Goal: Task Accomplishment & Management: Manage account settings

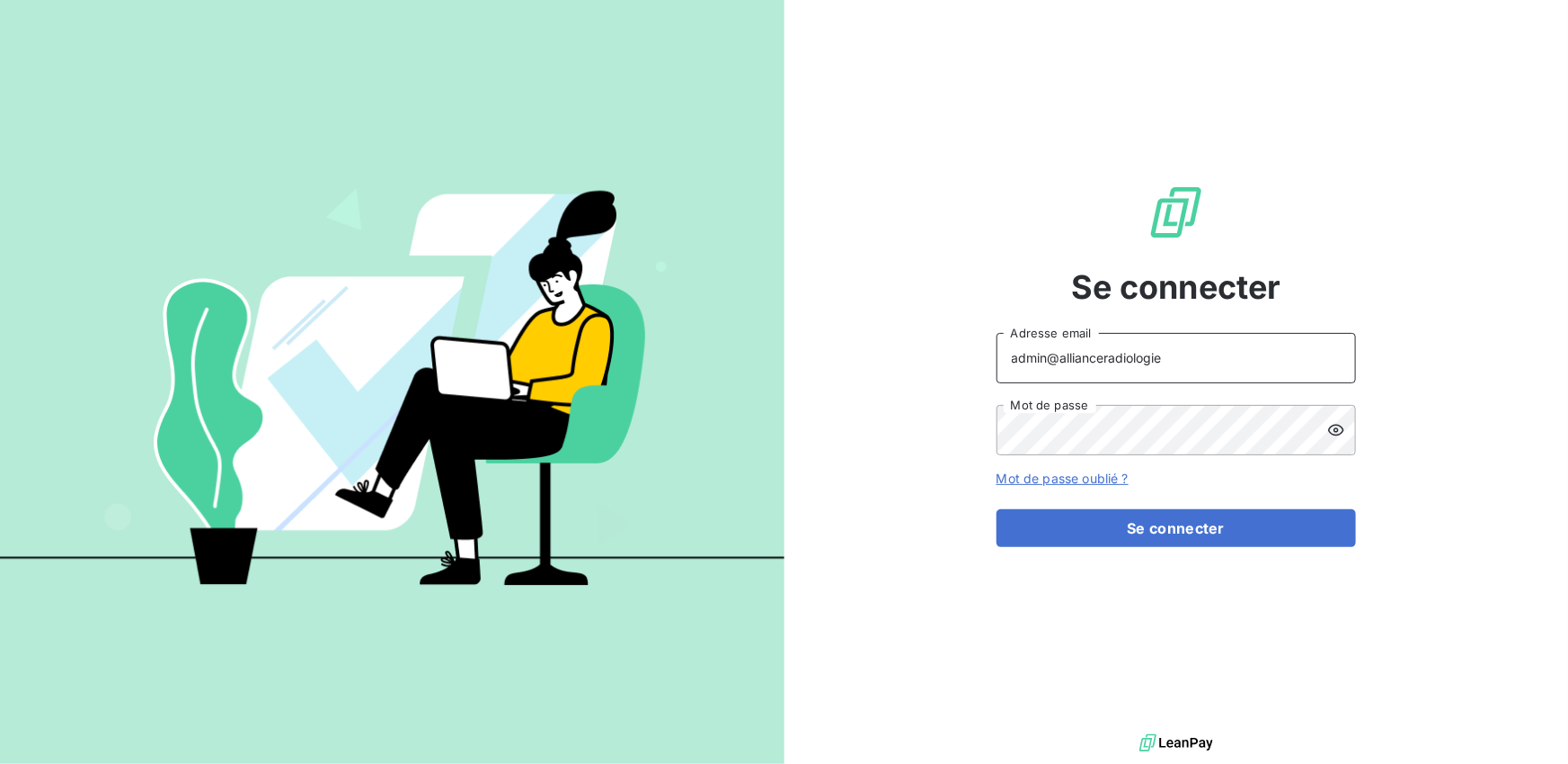
click at [1170, 353] on input "admin@allianceradiologie" at bounding box center [1177, 357] width 360 height 50
drag, startPoint x: 1170, startPoint y: 353, endPoint x: 1061, endPoint y: 359, distance: 109.2
click at [1061, 359] on input "admin@allianceradiologie" at bounding box center [1177, 357] width 360 height 50
type input "admin@lacaveatitoune"
click at [997, 509] on button "Se connecter" at bounding box center [1177, 528] width 360 height 38
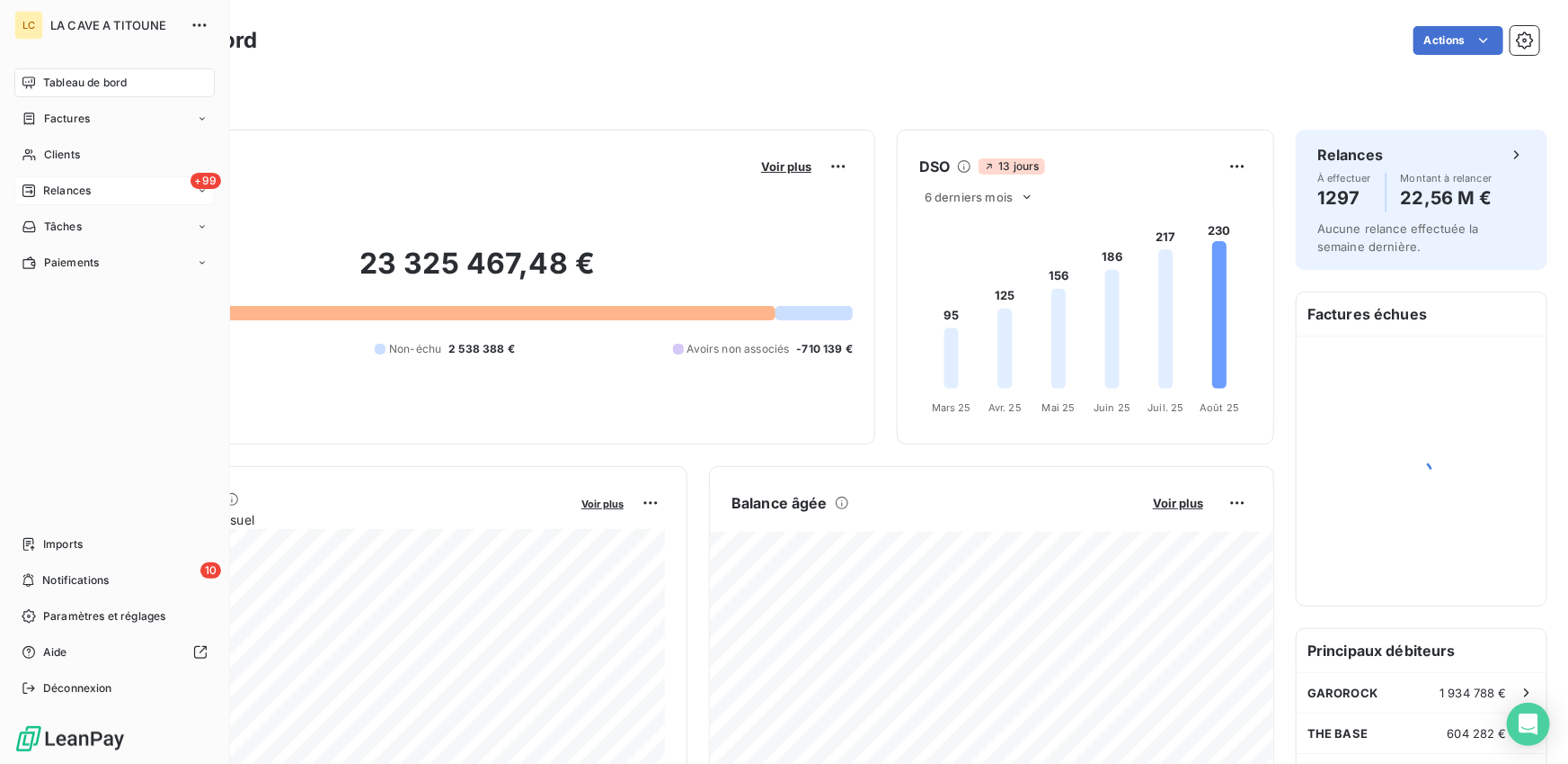
click at [116, 190] on div "+99 Relances" at bounding box center [114, 191] width 201 height 29
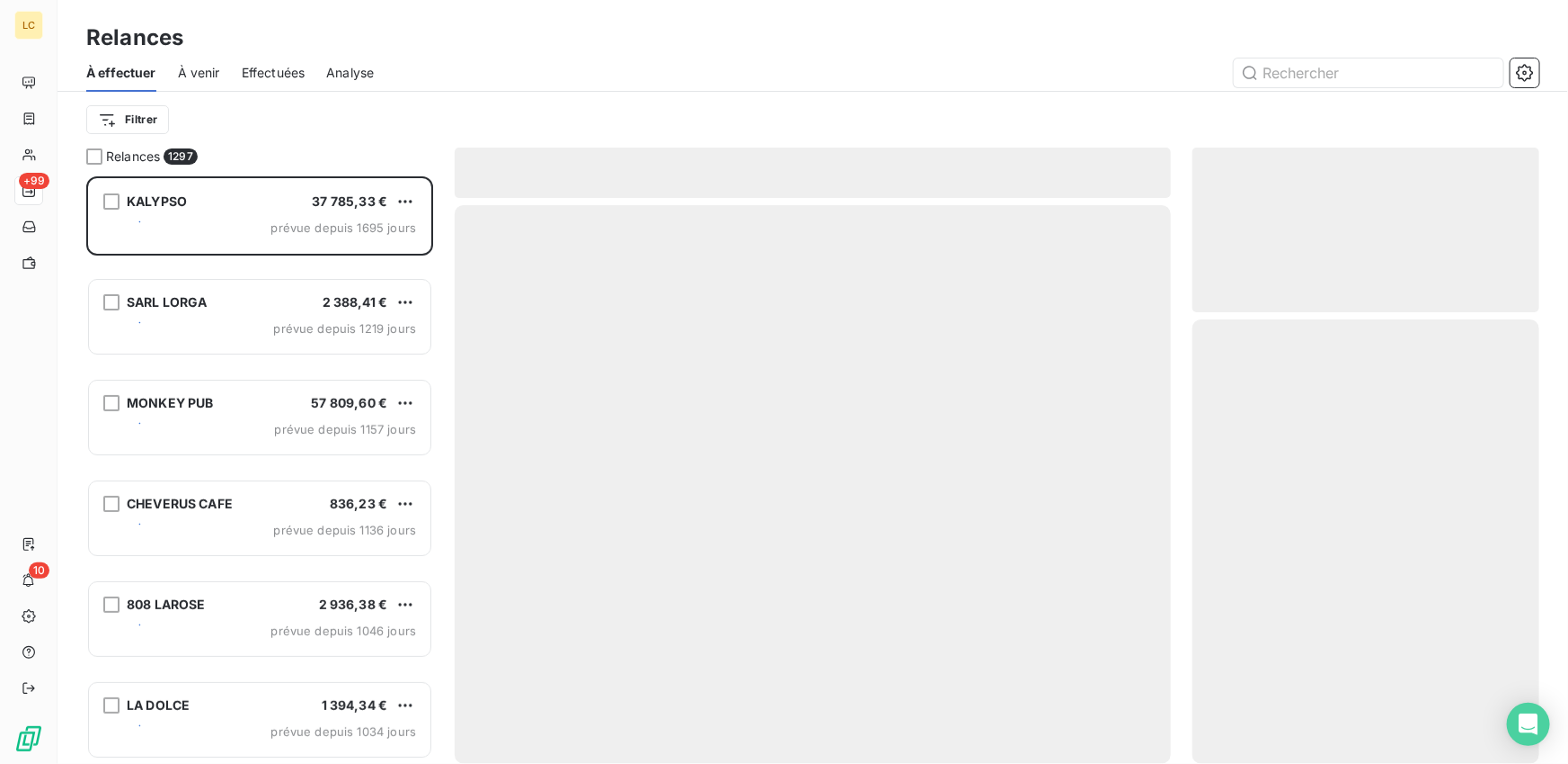
scroll to position [588, 347]
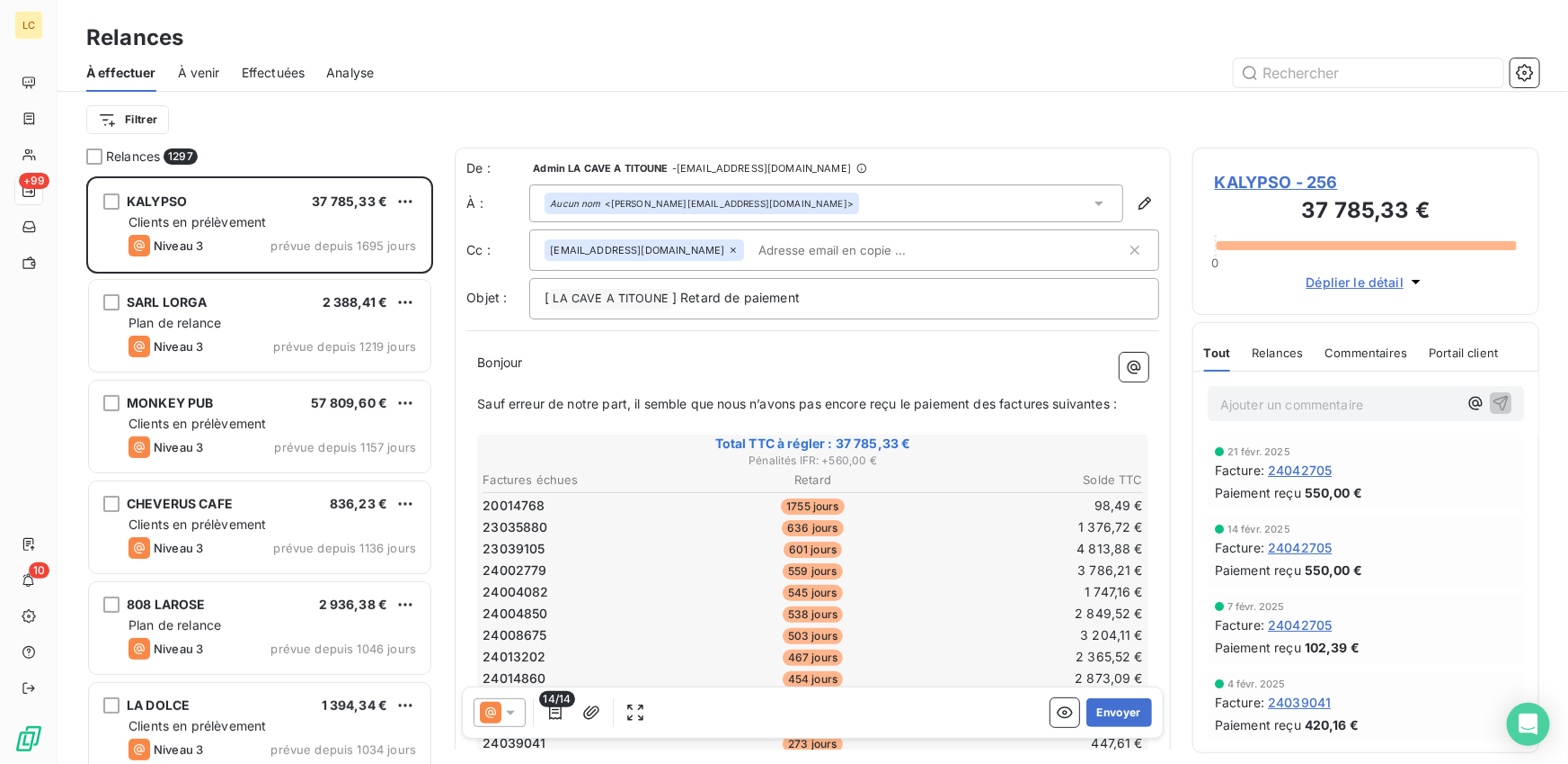
click at [281, 77] on span "Effectuées" at bounding box center [273, 72] width 64 height 18
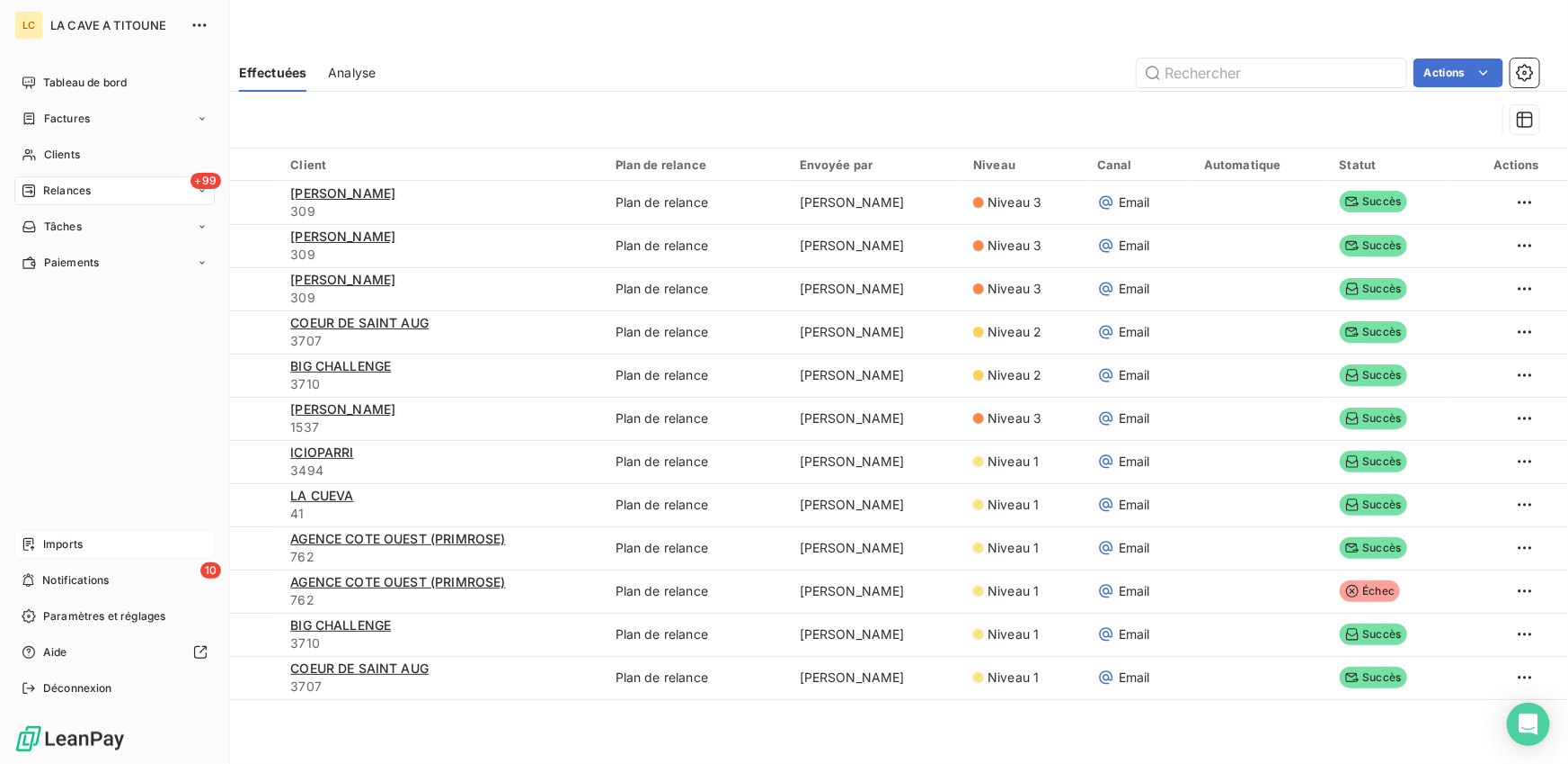
click at [43, 543] on span "Imports" at bounding box center [63, 544] width 40 height 16
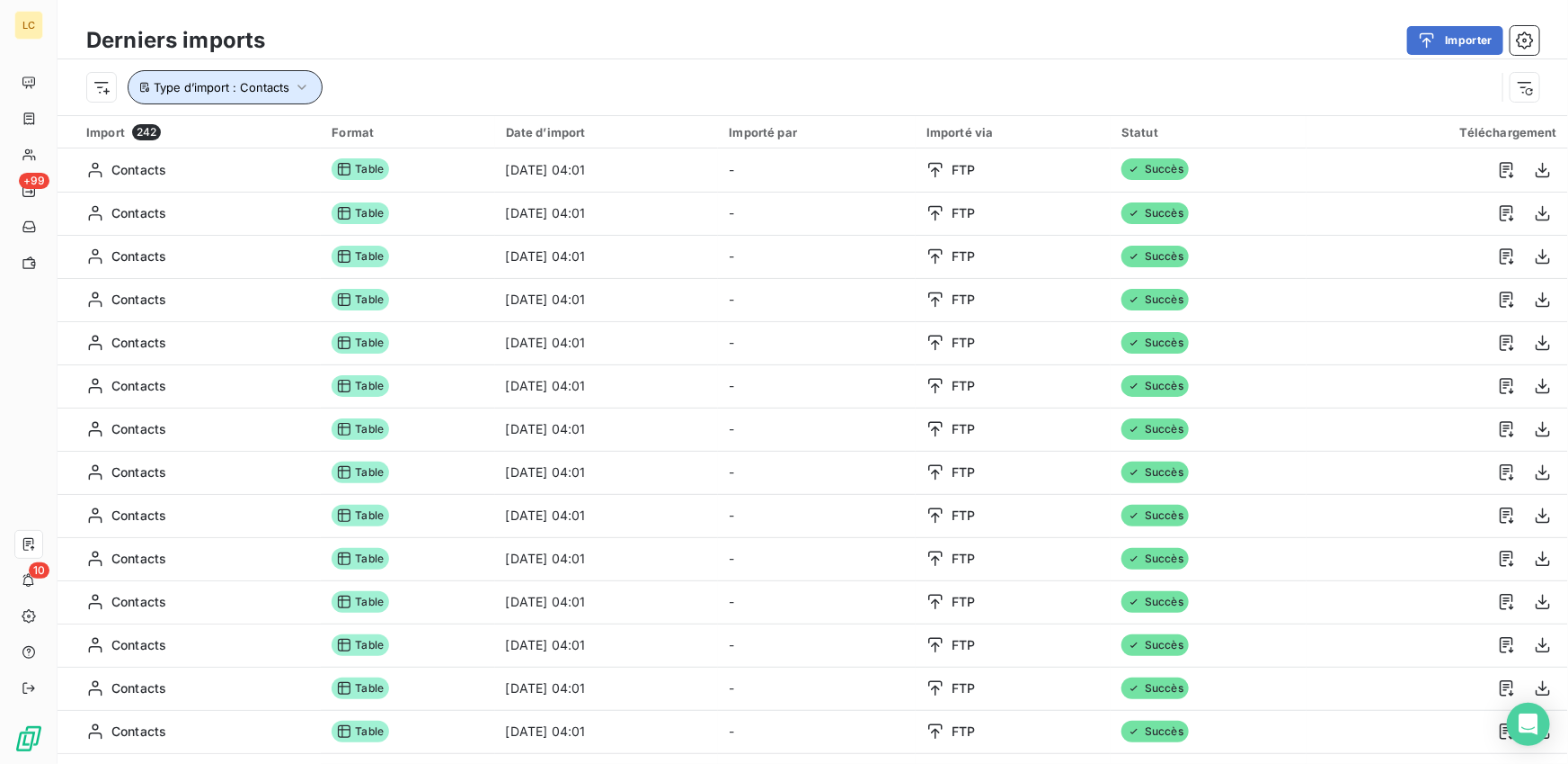
click at [302, 87] on icon "button" at bounding box center [302, 87] width 18 height 18
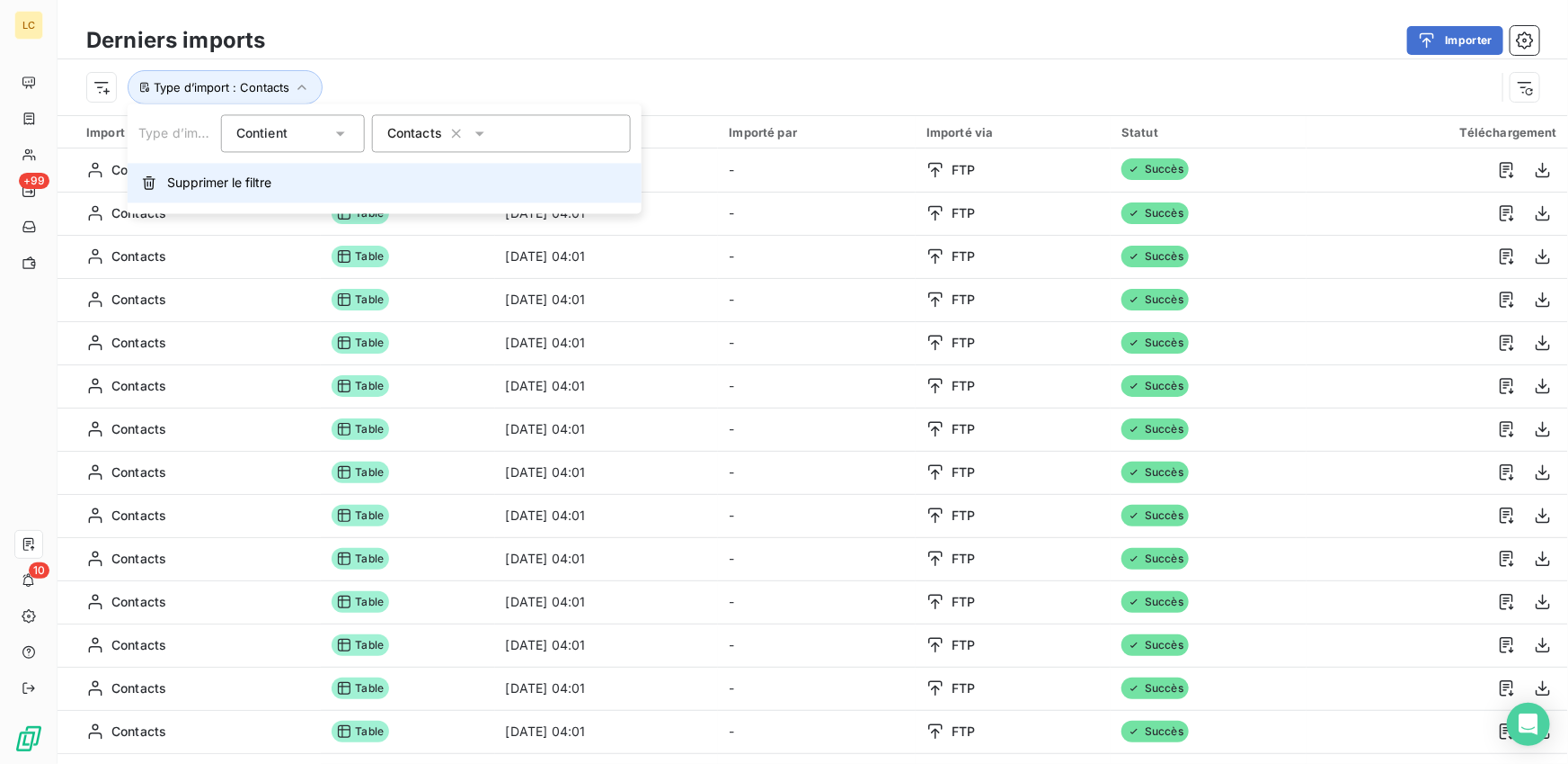
click at [288, 198] on button "Supprimer le filtre" at bounding box center [385, 183] width 514 height 40
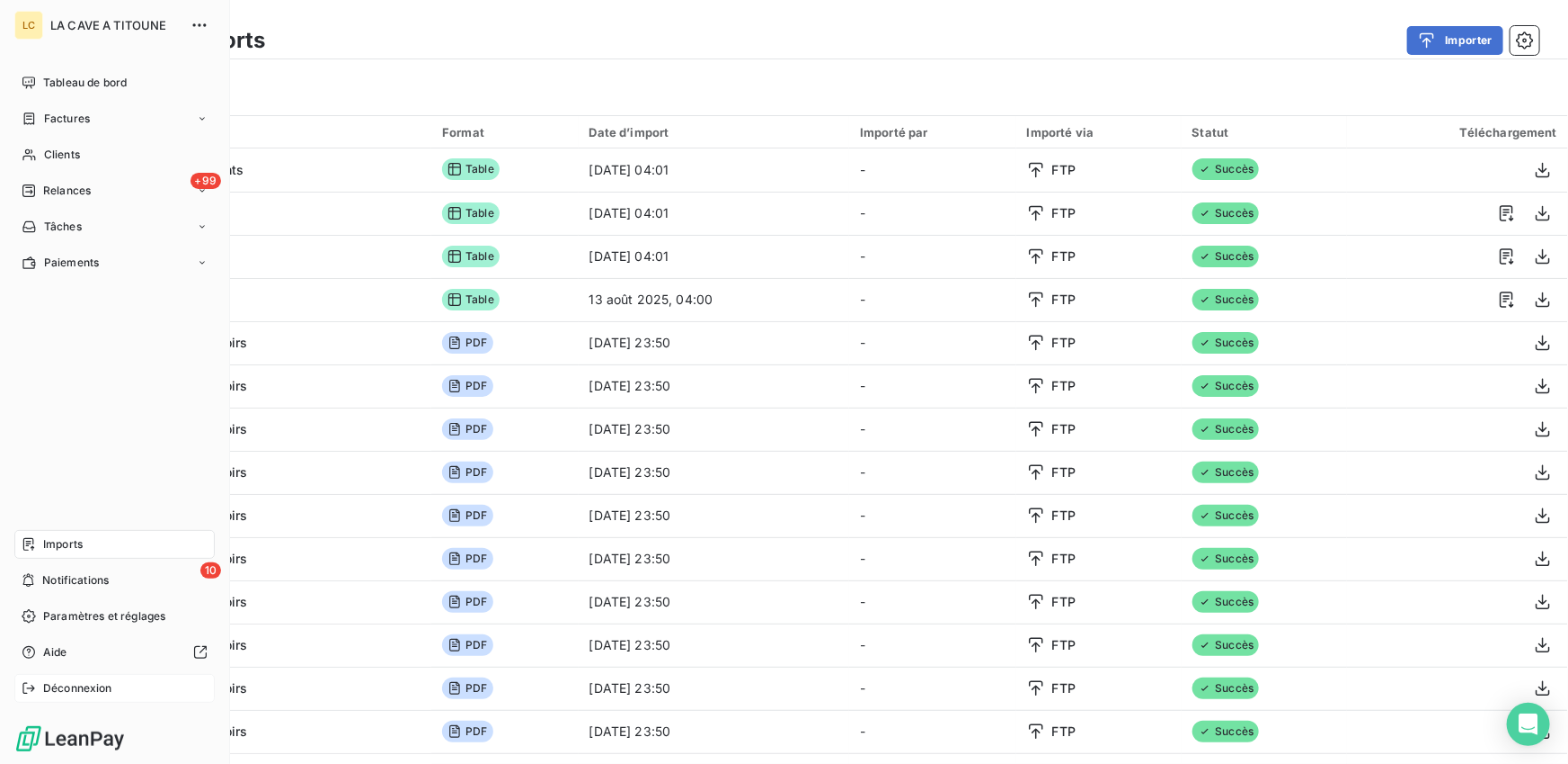
click at [27, 693] on icon at bounding box center [29, 688] width 14 height 14
